Goal: Task Accomplishment & Management: Use online tool/utility

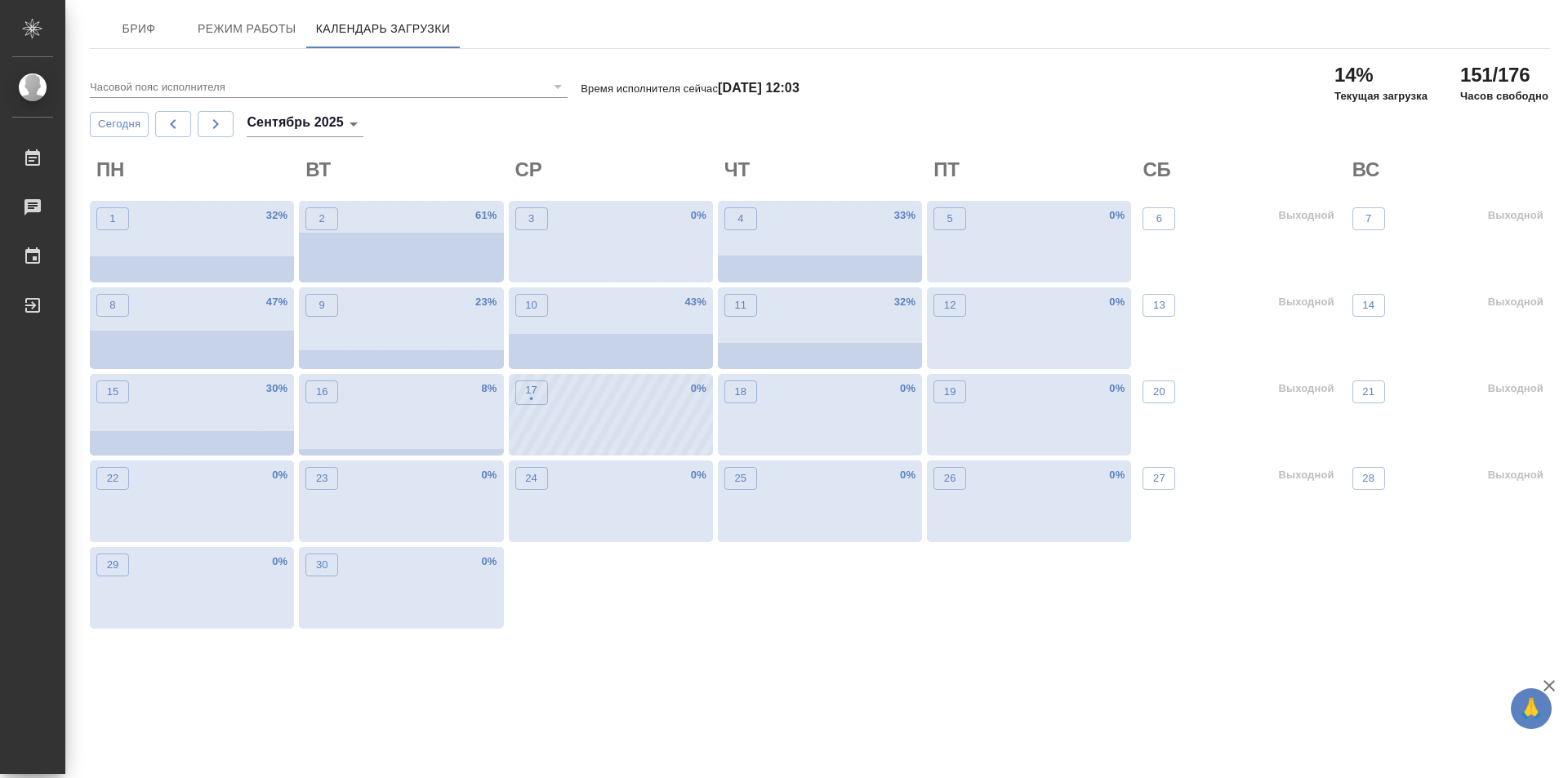
click at [571, 415] on div "17 • 0 %" at bounding box center [610, 414] width 205 height 81
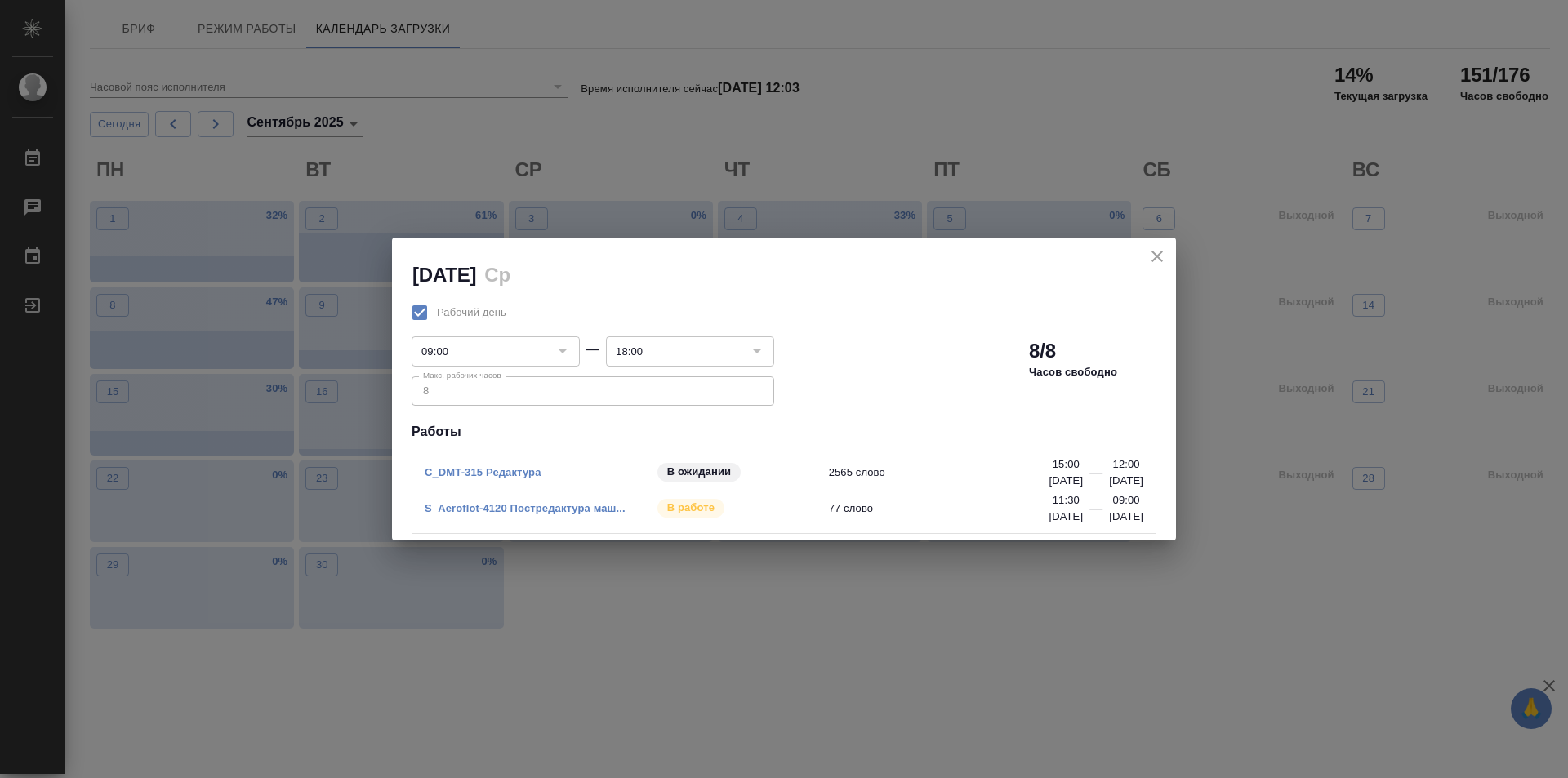
click at [537, 470] on link "C_DMT-315 Редактура" at bounding box center [483, 472] width 117 height 12
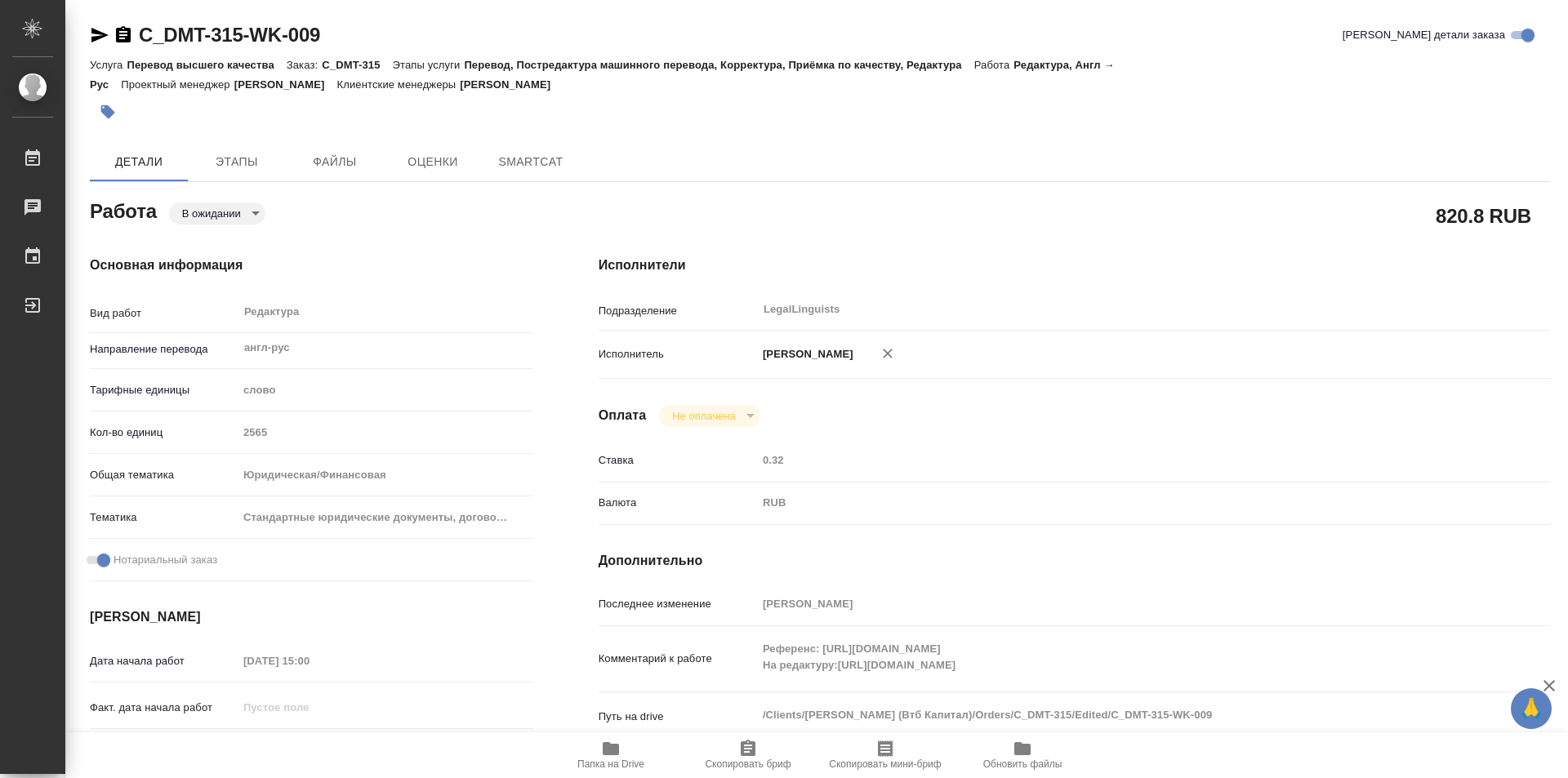
type textarea "x"
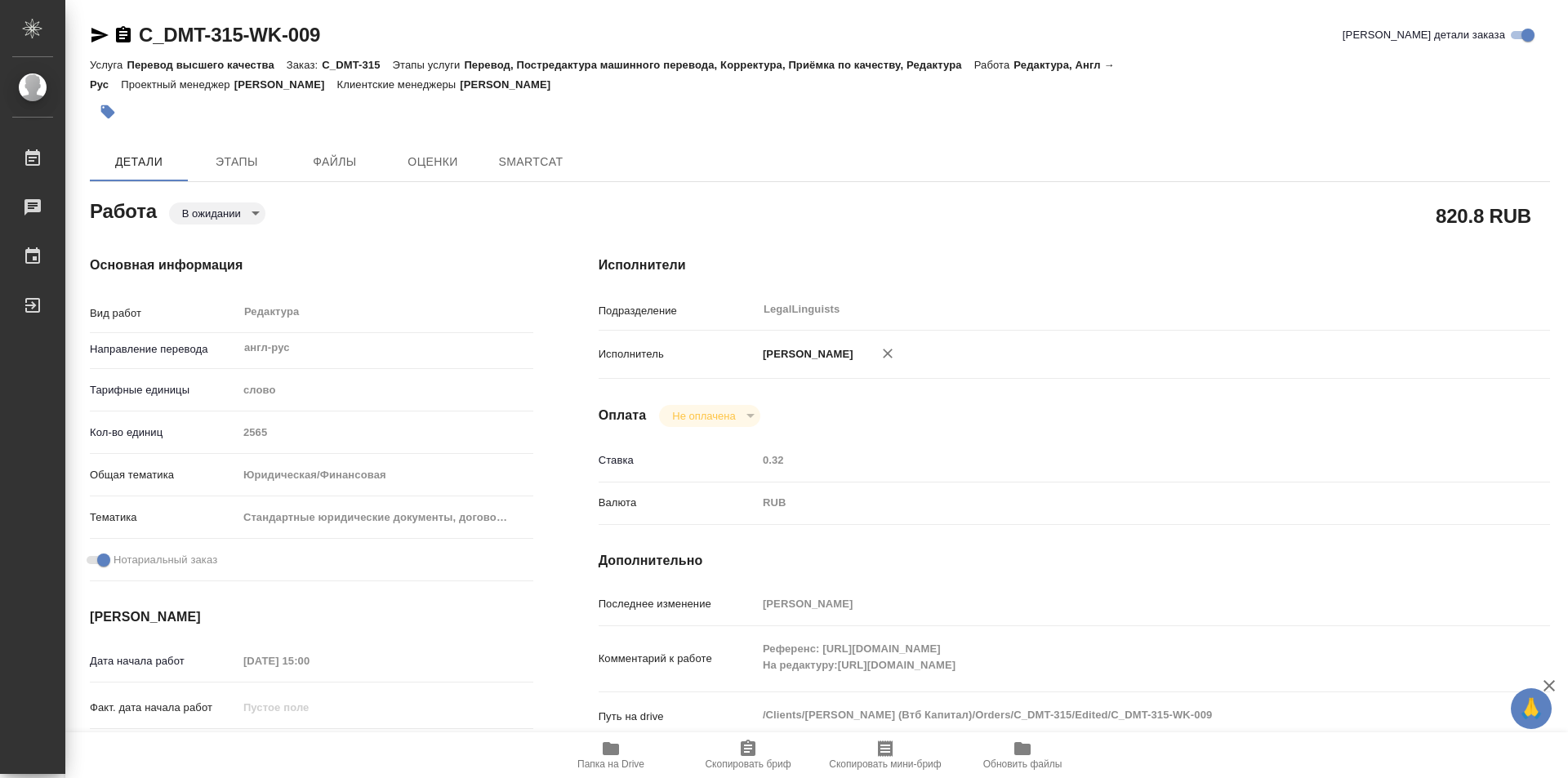
type textarea "x"
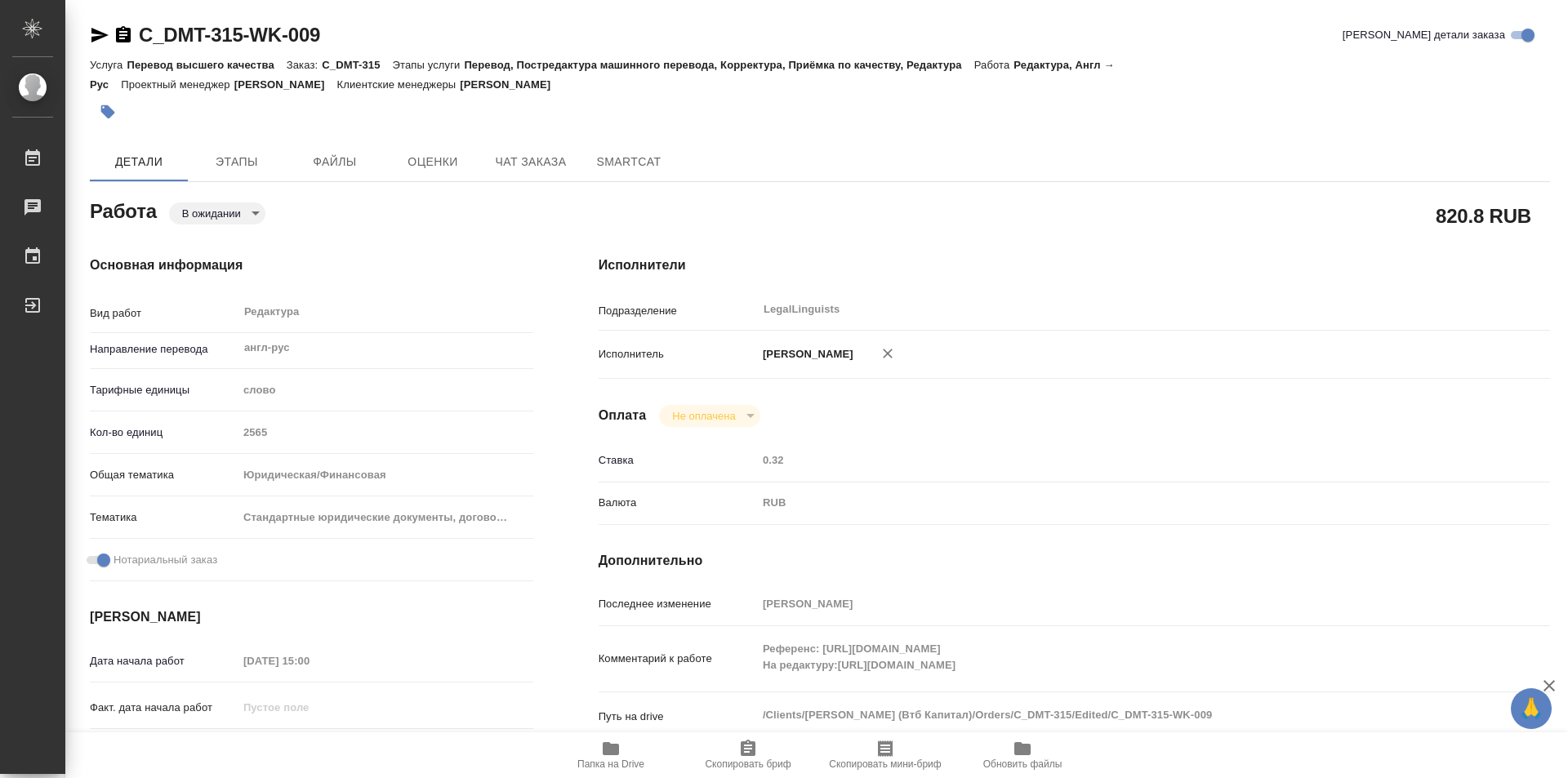
type textarea "x"
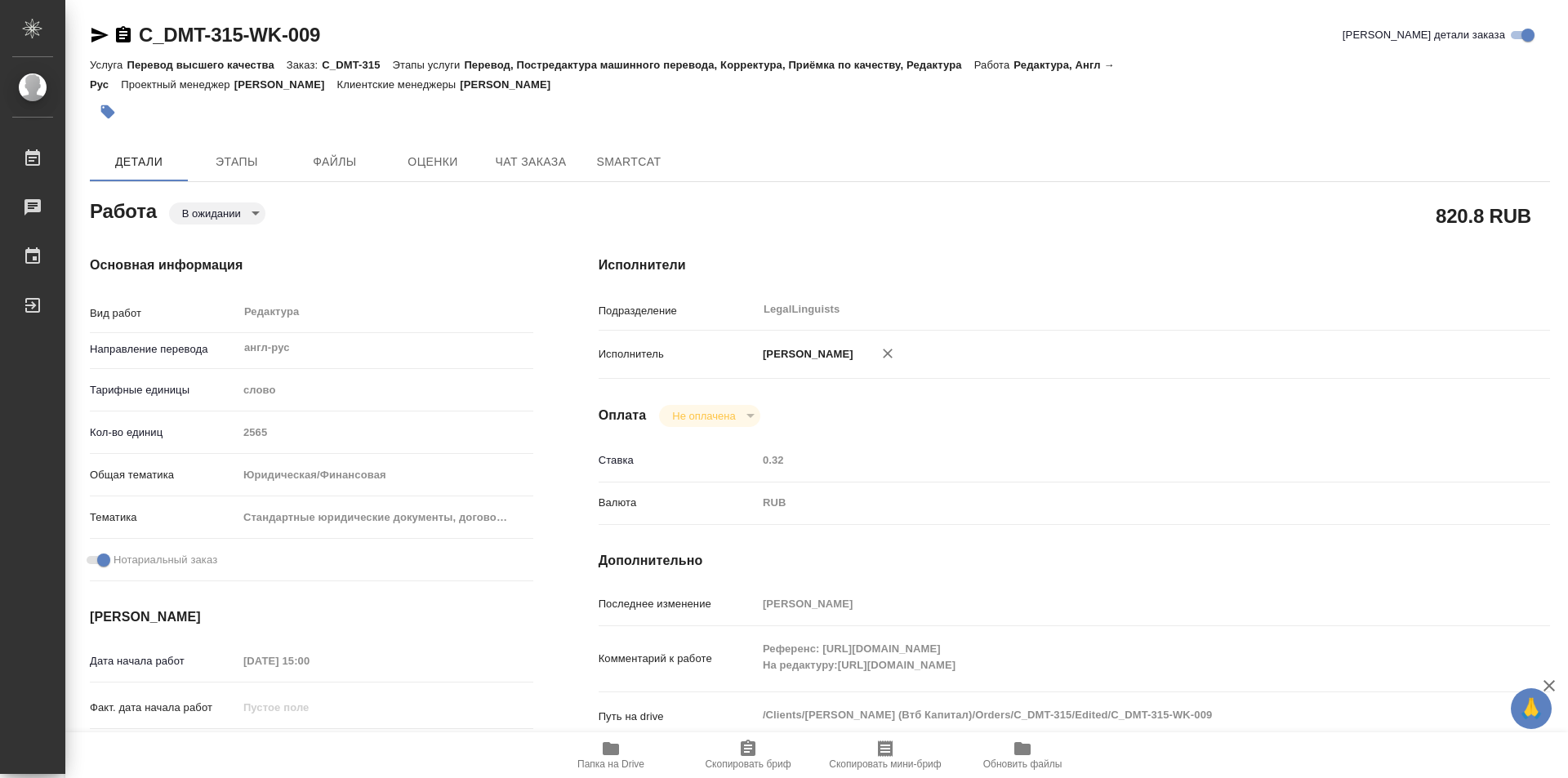
type textarea "x"
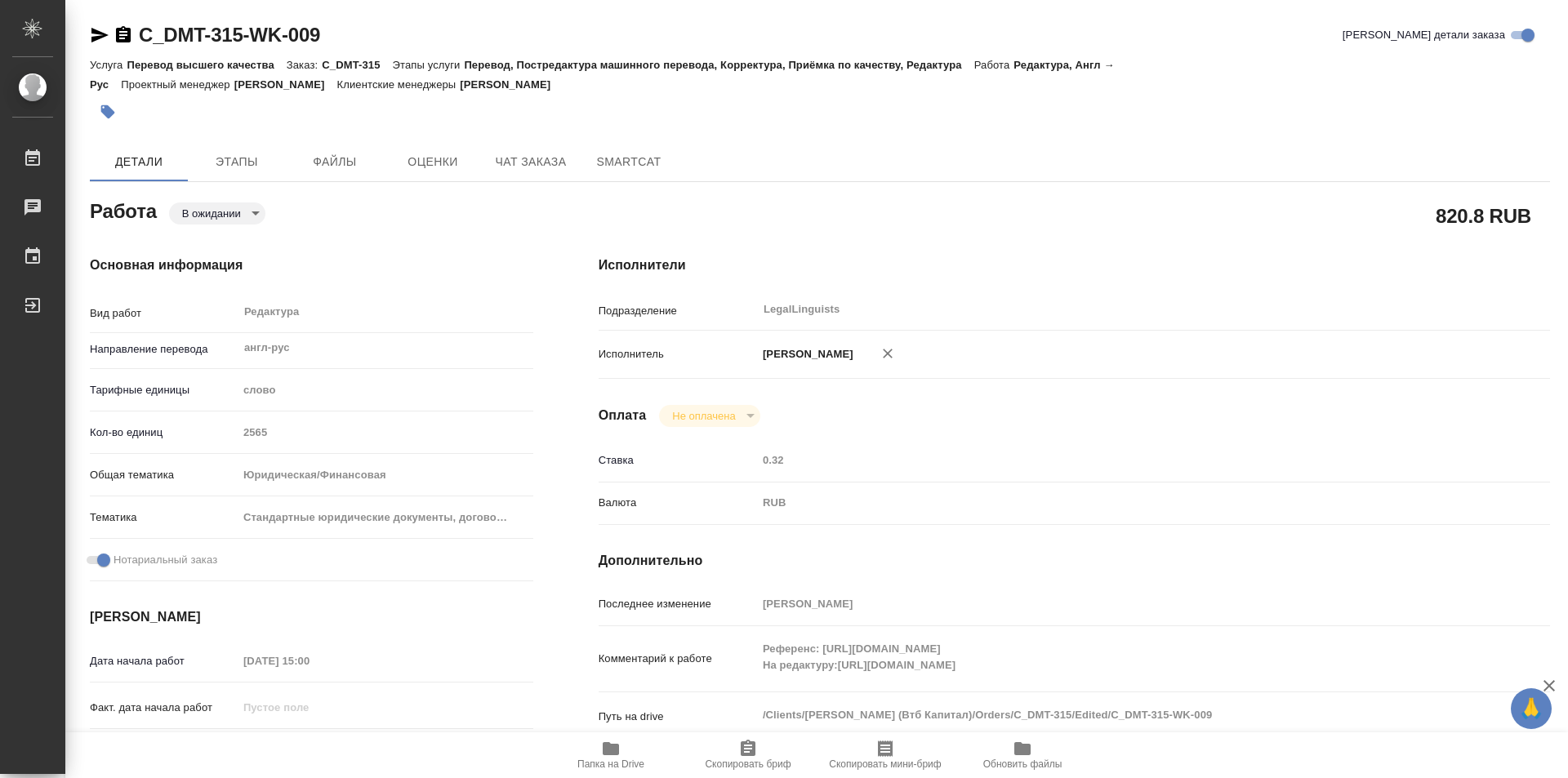
click at [599, 753] on span "Папка на Drive" at bounding box center [610, 755] width 117 height 31
click at [121, 39] on icon "button" at bounding box center [123, 35] width 20 height 20
click at [119, 32] on icon "button" at bounding box center [123, 35] width 15 height 16
click at [232, 434] on div "Кол-во единиц 2565" at bounding box center [311, 432] width 444 height 29
